Goal: Find specific page/section: Find specific page/section

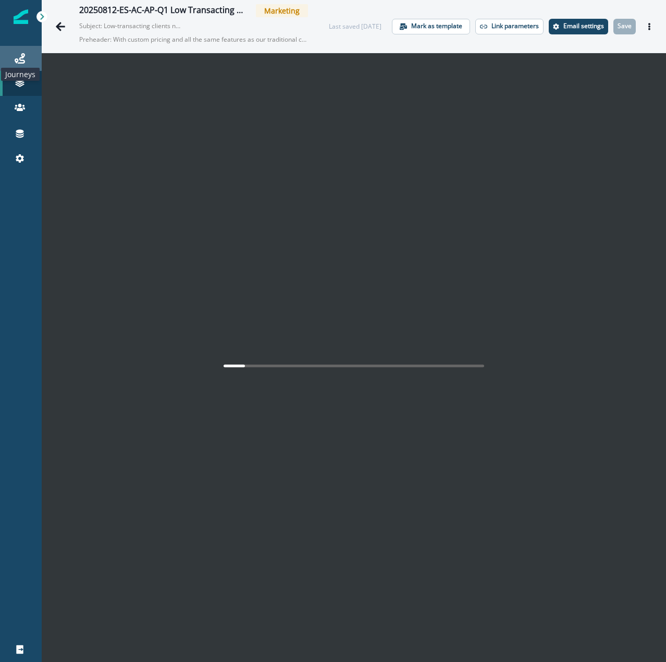
drag, startPoint x: 19, startPoint y: 55, endPoint x: 33, endPoint y: 70, distance: 21.4
click at [19, 55] on icon at bounding box center [20, 58] width 10 height 10
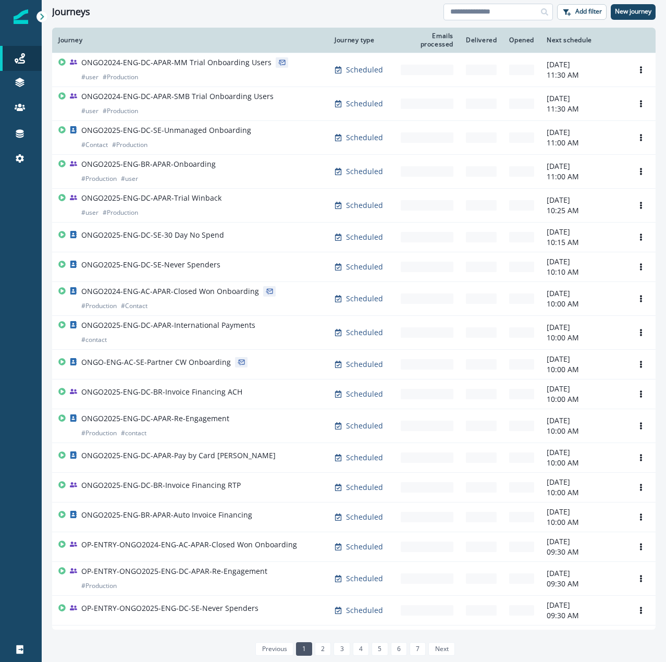
click at [456, 10] on input at bounding box center [497, 12] width 109 height 17
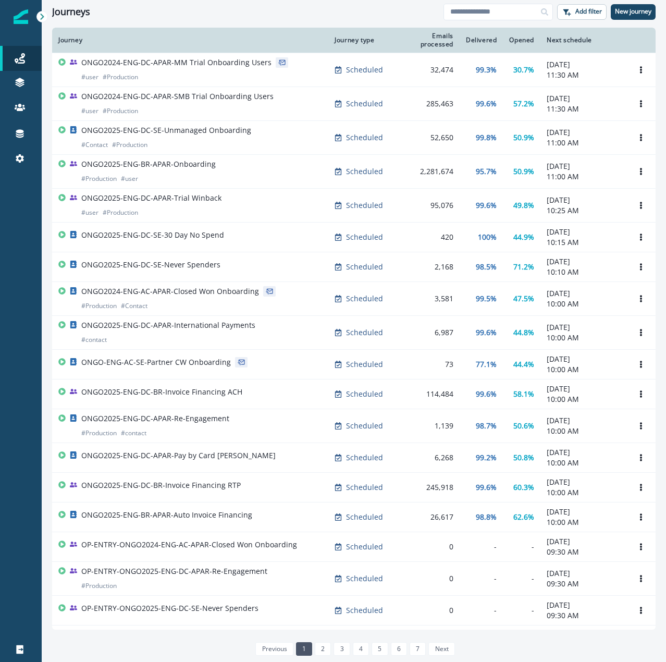
type input "**********"
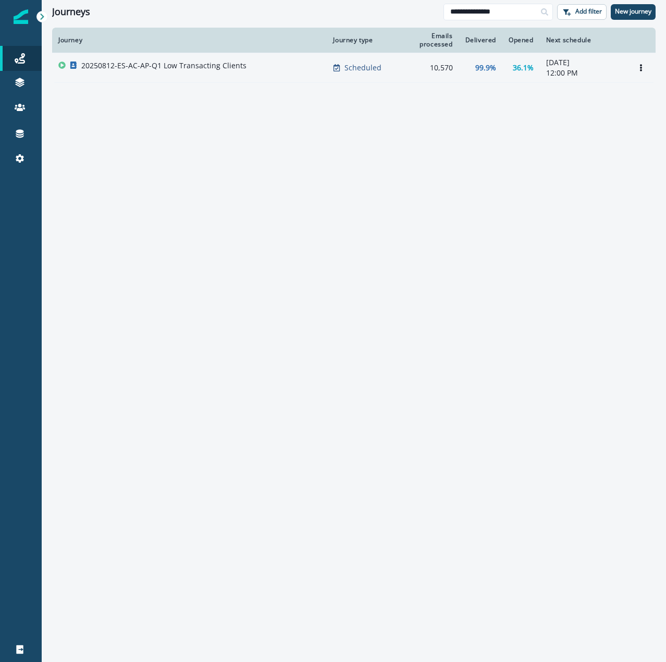
click at [286, 68] on div "20250812-ES-AC-AP-Q1 Low Transacting Clients" at bounding box center [189, 67] width 262 height 15
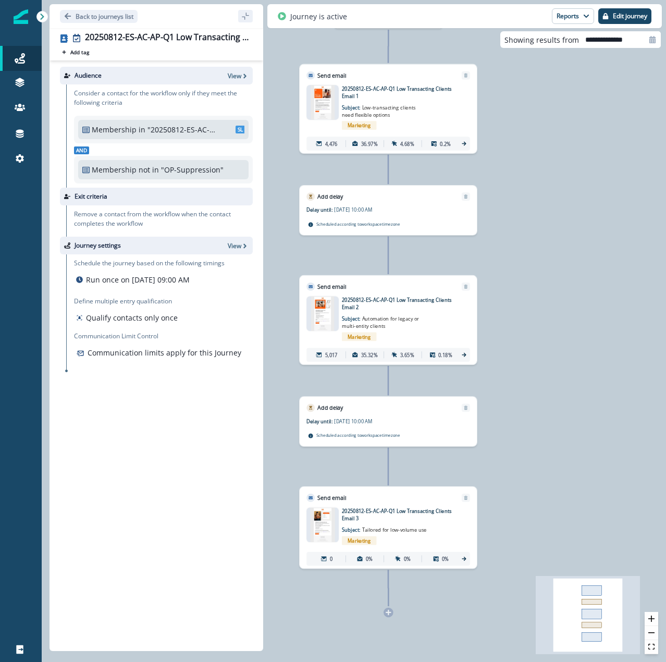
drag, startPoint x: 485, startPoint y: 476, endPoint x: 519, endPoint y: 461, distance: 37.3
click at [519, 461] on div "5,285 contacts have entered the journey Send email Email asset changed, journey…" at bounding box center [354, 331] width 624 height 662
click at [466, 356] on icon at bounding box center [464, 355] width 6 height 6
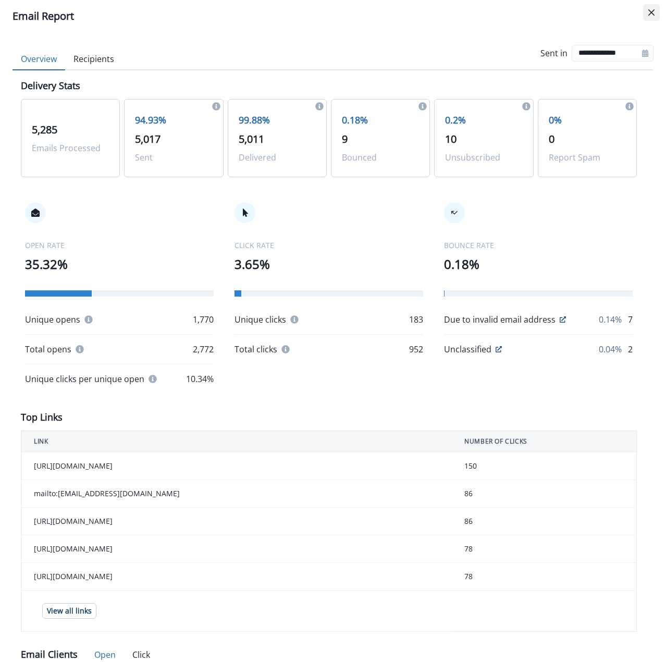
click at [651, 16] on button "Close" at bounding box center [651, 12] width 17 height 17
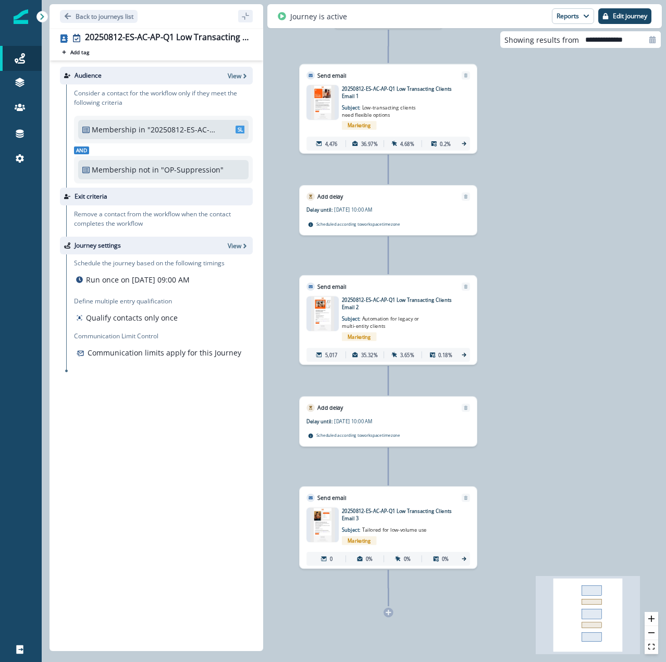
click at [246, 18] on icon "sidebar collapse toggle" at bounding box center [245, 16] width 8 height 8
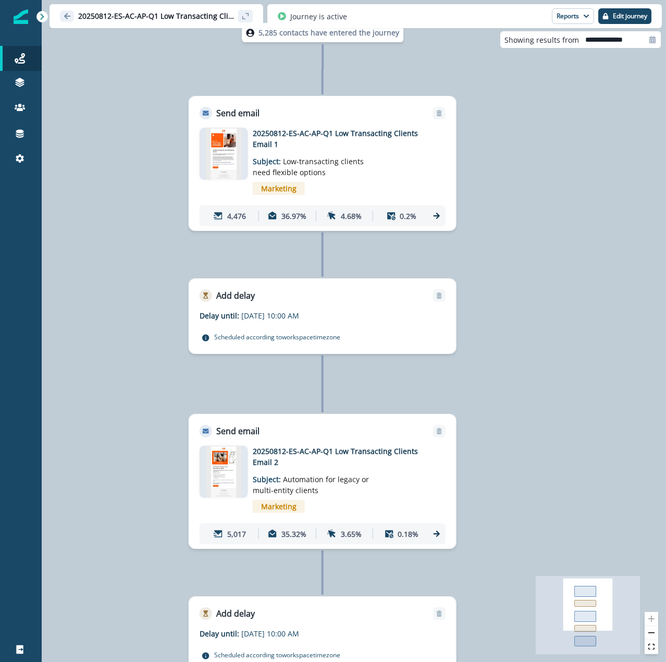
drag, startPoint x: 508, startPoint y: 184, endPoint x: 508, endPoint y: 340, distance: 155.7
click at [508, 340] on div "5,285 contacts have entered the journey Send email Email asset changed, journey…" at bounding box center [354, 331] width 624 height 662
click at [18, 65] on link "Journeys" at bounding box center [21, 58] width 42 height 25
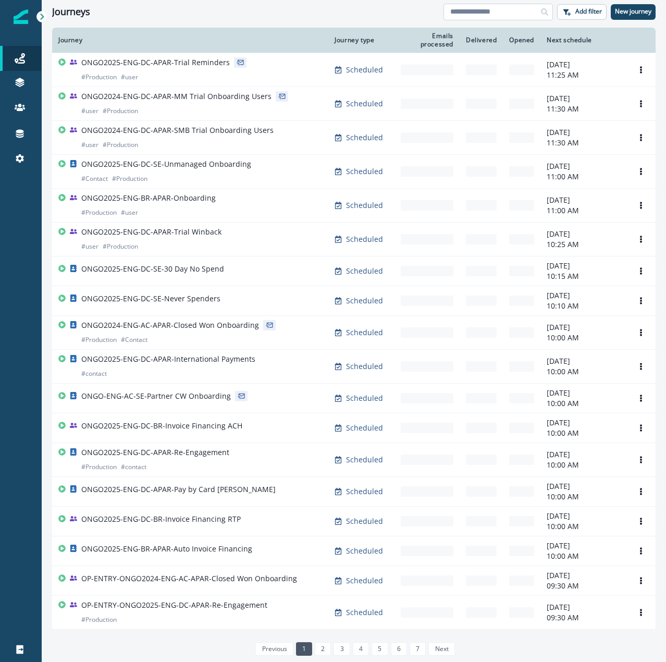
click at [464, 13] on input at bounding box center [497, 12] width 109 height 17
type input "********"
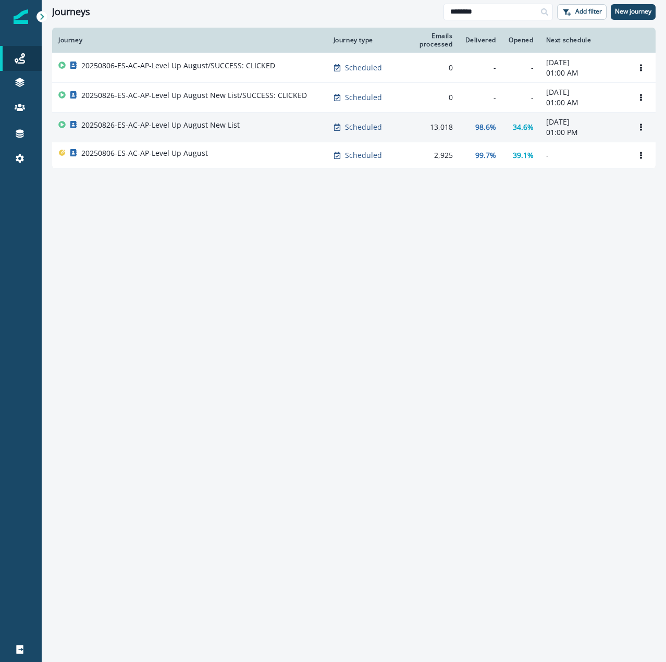
click at [267, 126] on div "20250826-ES-AC-AP-Level Up August New List" at bounding box center [189, 127] width 263 height 15
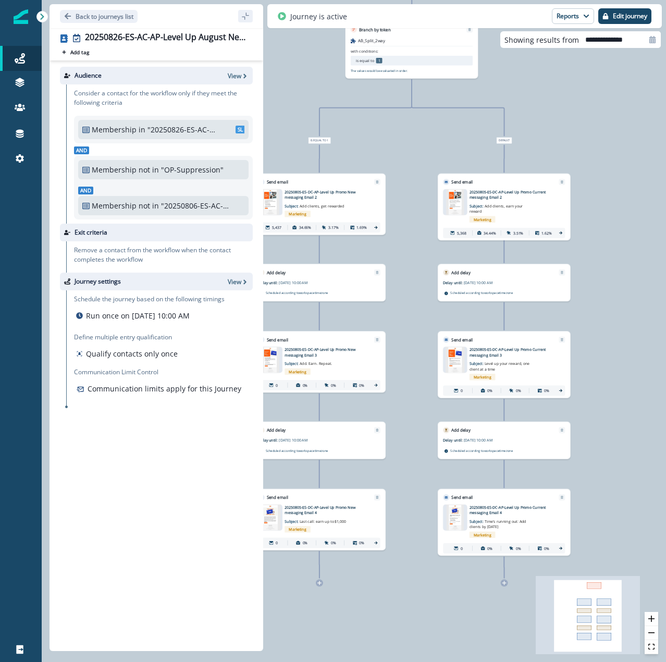
drag, startPoint x: 594, startPoint y: 346, endPoint x: 652, endPoint y: 301, distance: 73.5
click at [652, 301] on div "13,018 contacts have entered the journey Branch by token AB_Split_2way with con…" at bounding box center [354, 331] width 624 height 662
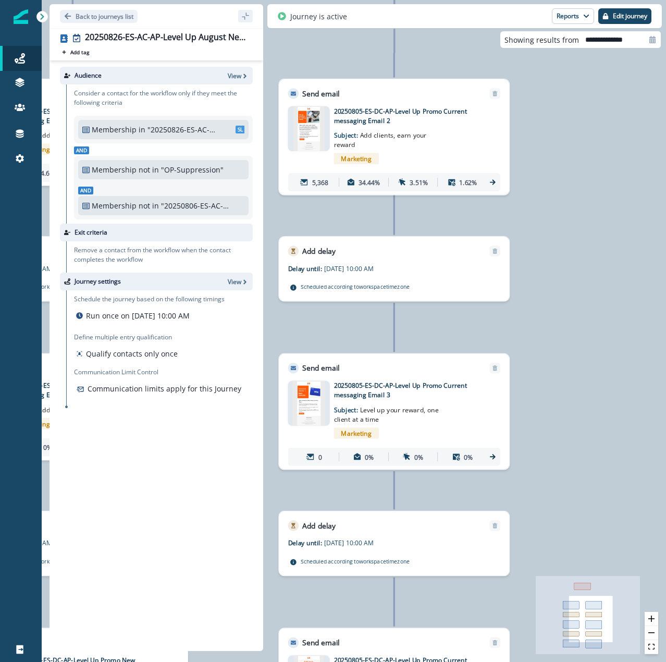
click at [243, 18] on icon "sidebar collapse toggle" at bounding box center [245, 16] width 8 height 8
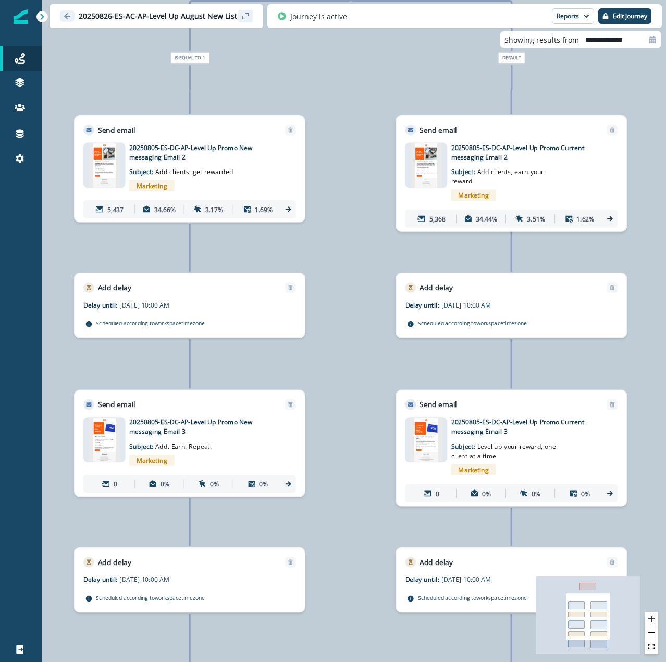
drag, startPoint x: 205, startPoint y: 180, endPoint x: 322, endPoint y: 216, distance: 122.7
click at [322, 216] on div "13,018 contacts have entered the journey Branch by token AB_Split_2way with con…" at bounding box center [354, 331] width 624 height 662
